Goal: Book appointment/travel/reservation

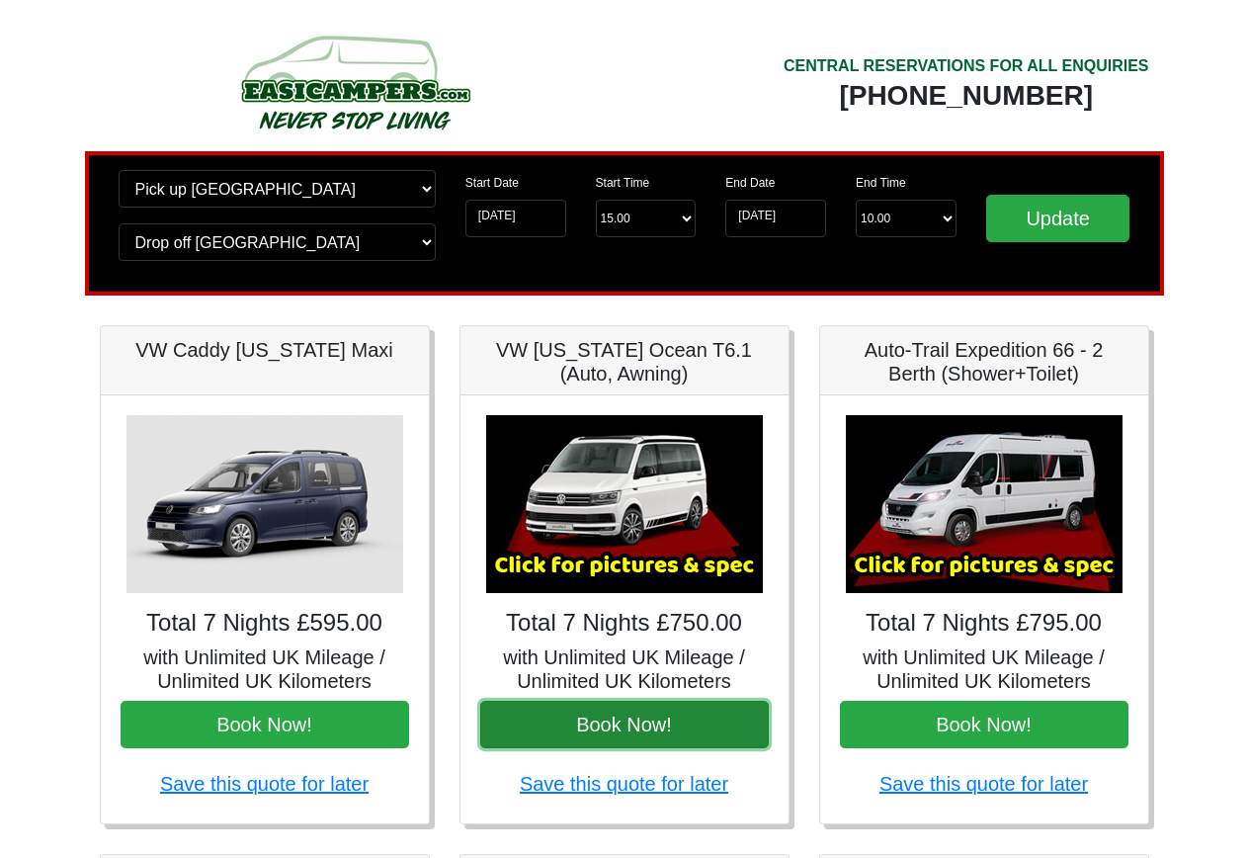
click at [603, 717] on button "Book Now!" at bounding box center [624, 724] width 289 height 47
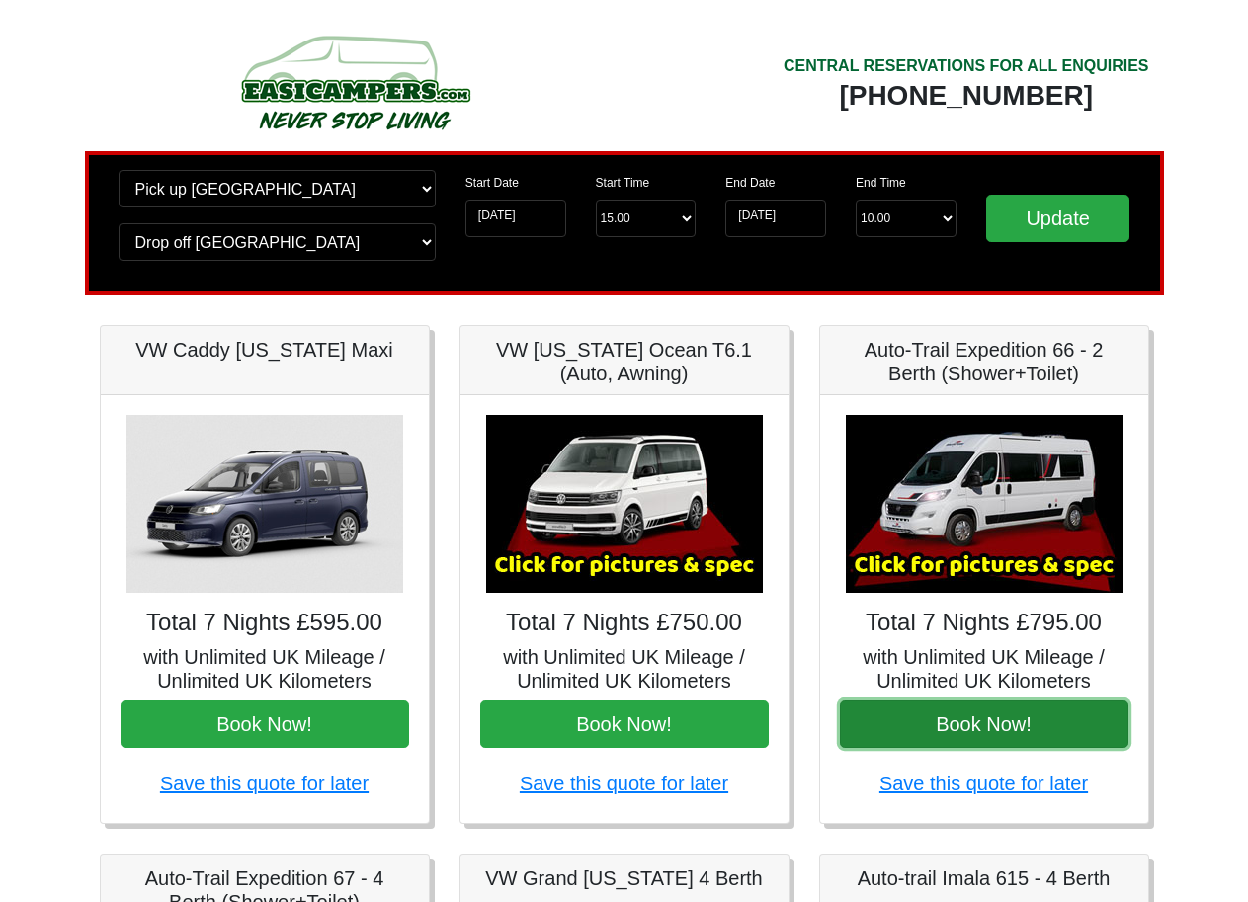
click at [981, 739] on button "Book Now!" at bounding box center [984, 724] width 289 height 47
